Goal: Check status: Check status

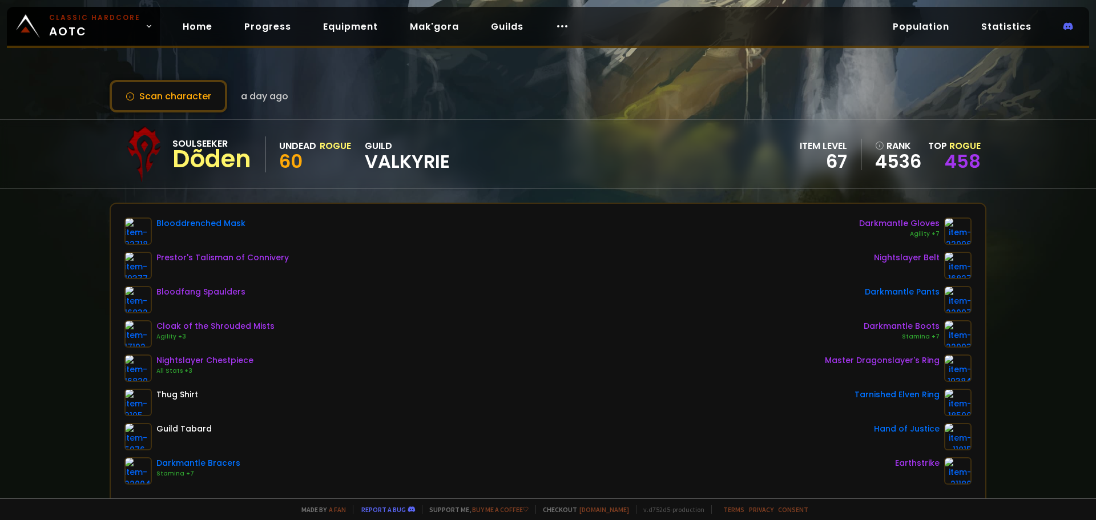
click at [204, 78] on div "Scan character a day ago Soulseeker Dõden Undead Rogue 60 guild Valkyrie item l…" at bounding box center [548, 249] width 1096 height 498
click at [185, 79] on div "Scan character a day ago Soulseeker Dõden Undead Rogue 60 guild Valkyrie item l…" at bounding box center [548, 249] width 1096 height 498
click at [171, 100] on button "Scan character" at bounding box center [169, 96] width 118 height 33
drag, startPoint x: 0, startPoint y: 0, endPoint x: 533, endPoint y: 189, distance: 565.7
click at [533, 189] on div "Scan character a day ago Soulseeker Dõden Undead Rogue 60 guild Valkyrie item l…" at bounding box center [548, 249] width 1096 height 498
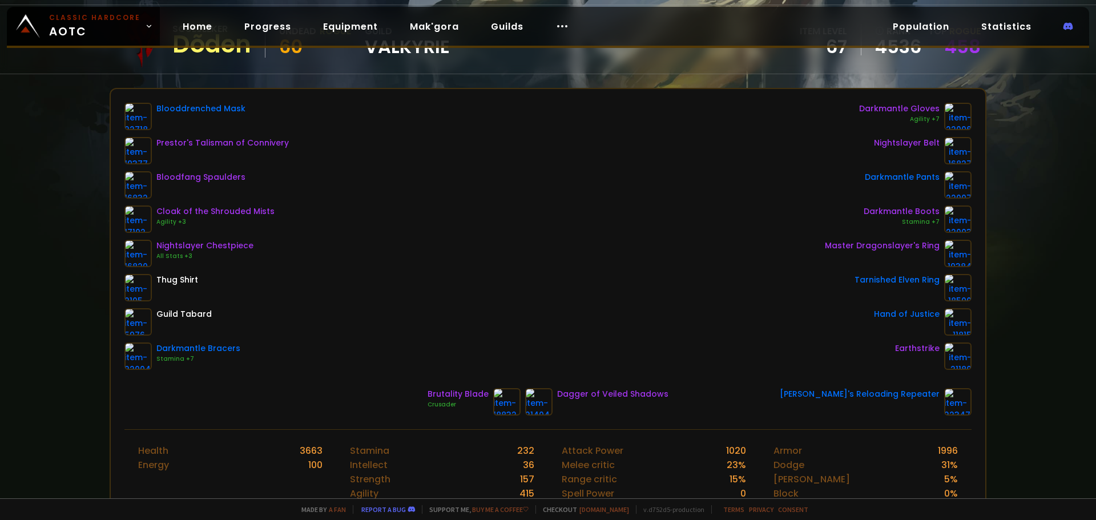
scroll to position [115, 0]
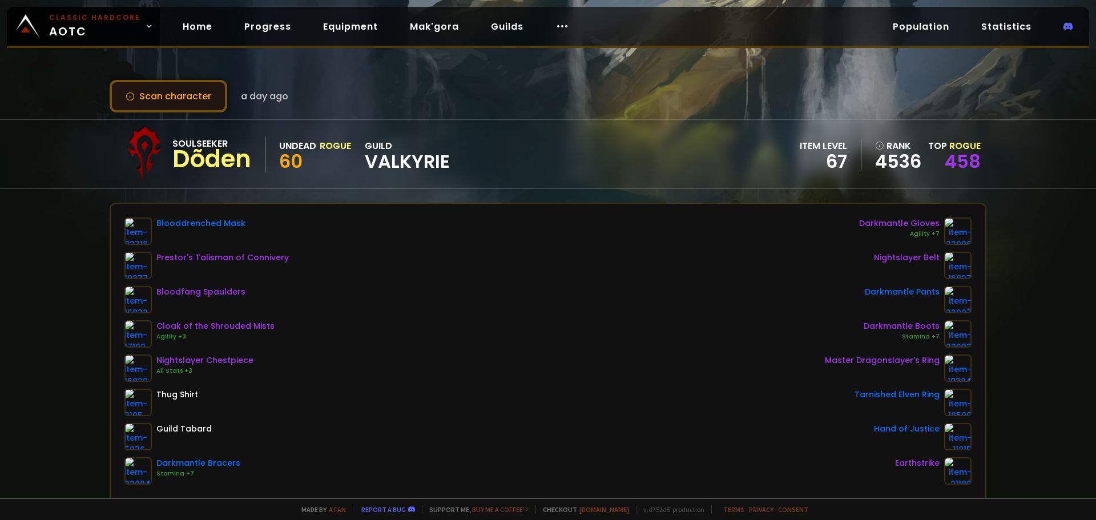
click at [160, 88] on button "Scan character" at bounding box center [169, 96] width 118 height 33
click at [472, 226] on div "Blooddrenched Mask Prestor's Talisman of Connivery Bloodfang Spaulders Cloak of…" at bounding box center [547, 350] width 847 height 267
click at [182, 86] on button "Scan character" at bounding box center [169, 96] width 118 height 33
click at [172, 100] on button "Scan character" at bounding box center [169, 96] width 118 height 33
drag, startPoint x: 0, startPoint y: 0, endPoint x: 172, endPoint y: 100, distance: 198.7
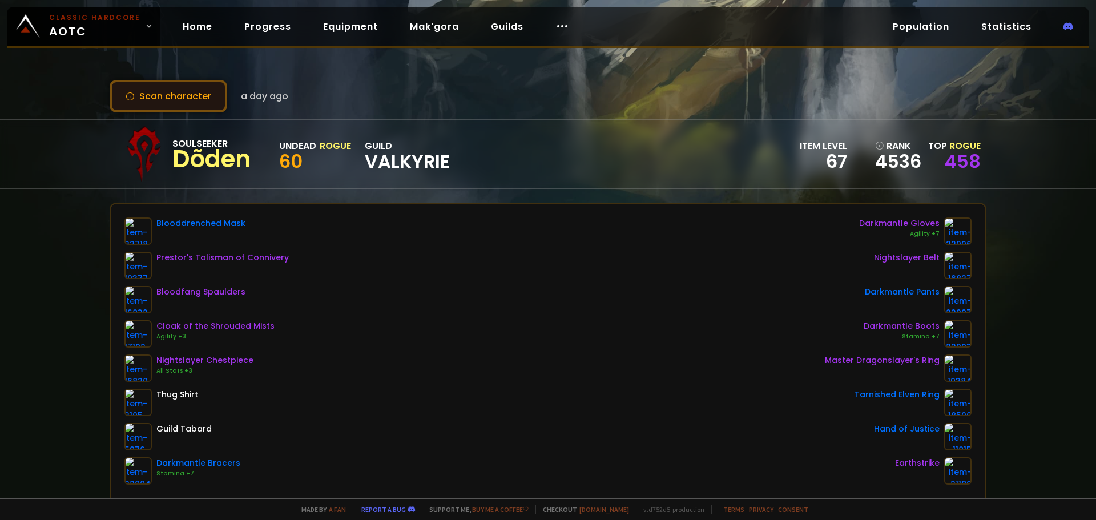
click at [172, 100] on button "Scan character" at bounding box center [169, 96] width 118 height 33
